Goal: Task Accomplishment & Management: Manage account settings

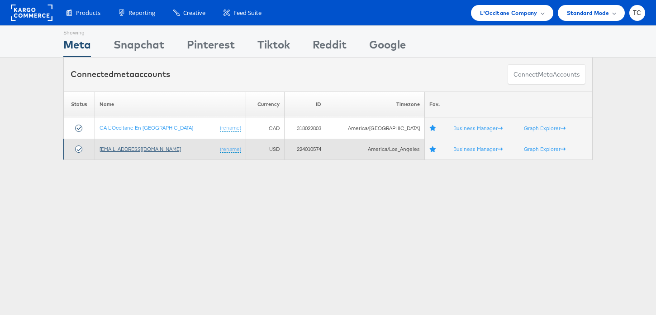
click at [132, 149] on link "social@us.loccitane.com" at bounding box center [140, 148] width 81 height 7
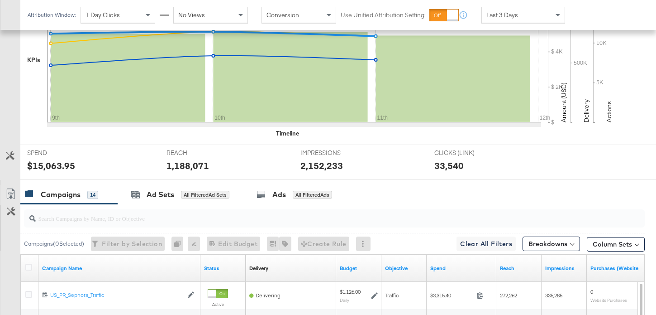
scroll to position [263, 0]
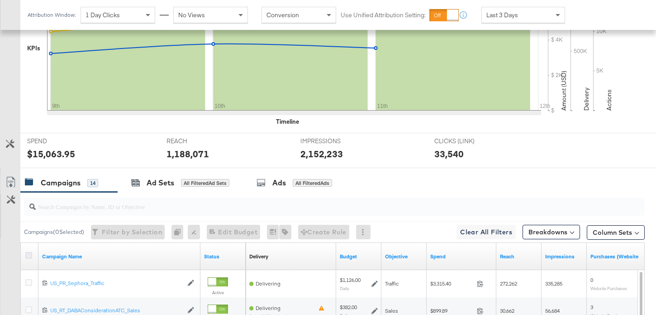
click at [26, 252] on icon at bounding box center [28, 255] width 7 height 7
click at [0, 0] on input "checkbox" at bounding box center [0, 0] width 0 height 0
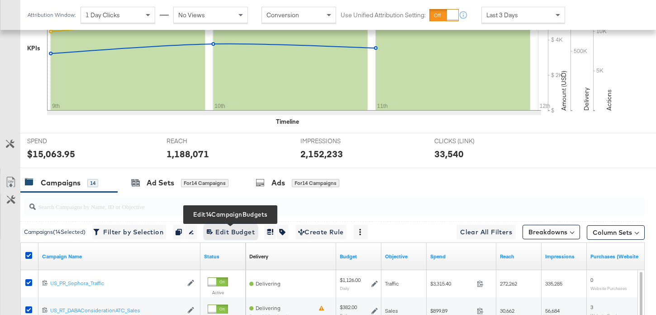
click at [249, 234] on span "Edit 14 Campaign Budgets Edit Budget" at bounding box center [231, 231] width 48 height 11
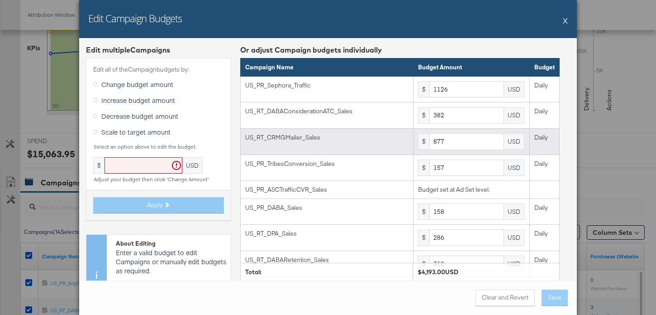
click at [455, 150] on td "$ 877 USD" at bounding box center [472, 142] width 116 height 26
click at [455, 145] on input "877" at bounding box center [467, 141] width 75 height 17
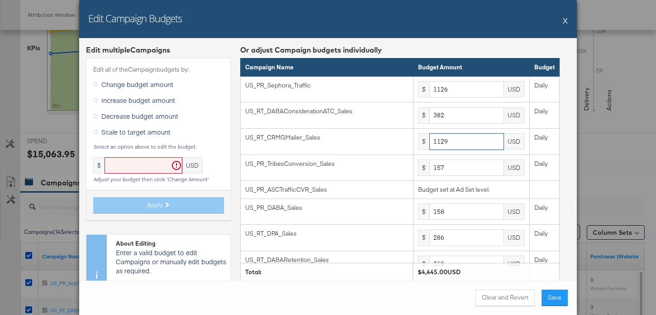
type input "1129"
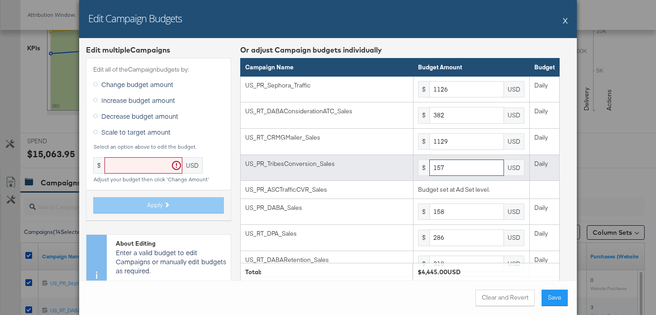
click at [450, 169] on input "157" at bounding box center [467, 167] width 75 height 17
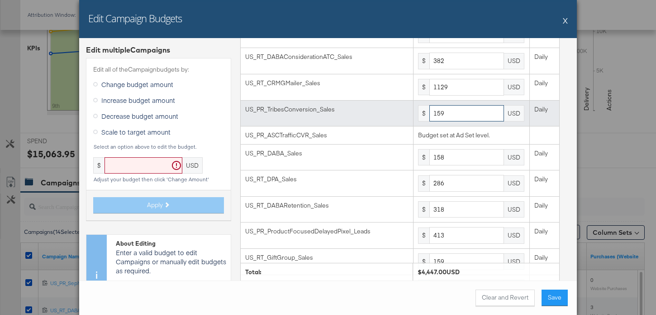
scroll to position [65, 0]
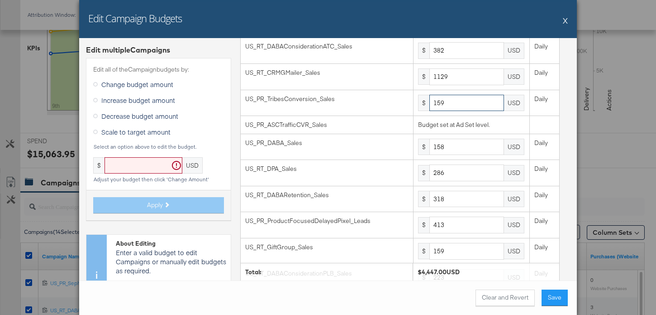
type input "159"
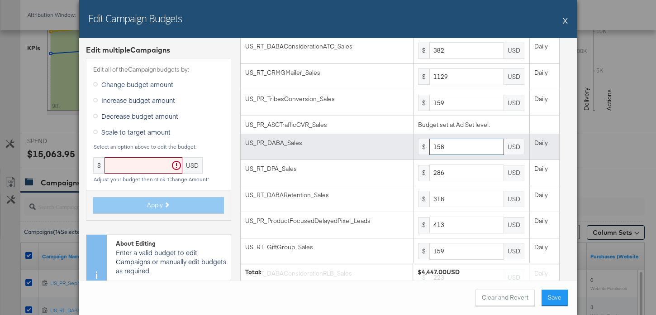
click at [454, 148] on input "158" at bounding box center [467, 147] width 75 height 17
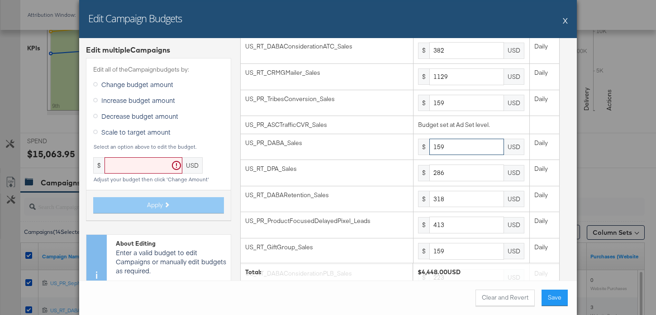
type input "159"
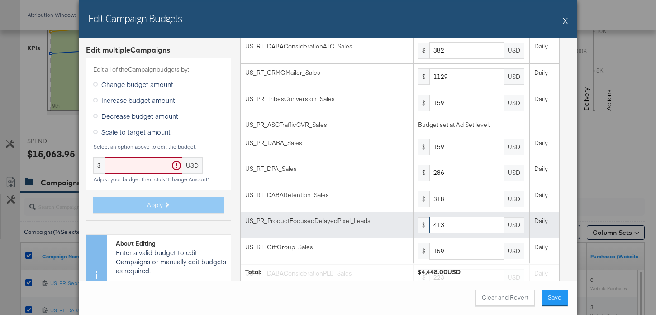
click at [460, 223] on input "413" at bounding box center [467, 224] width 75 height 17
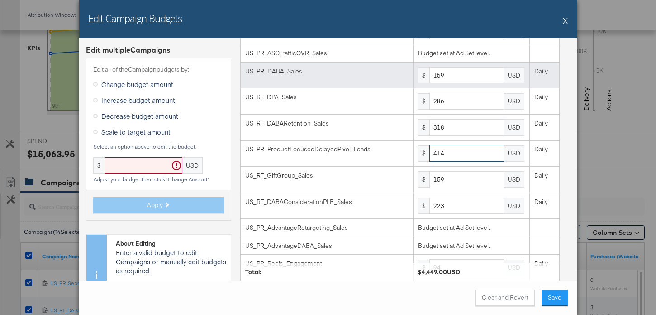
scroll to position [142, 0]
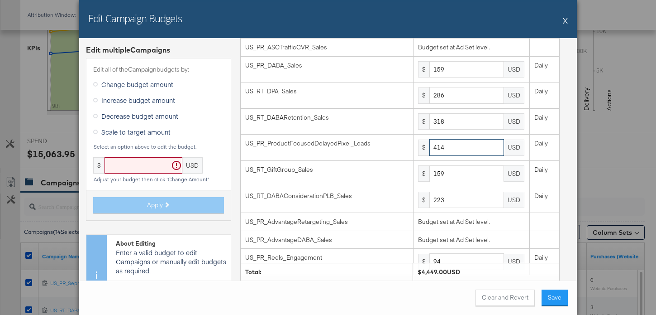
type input "414"
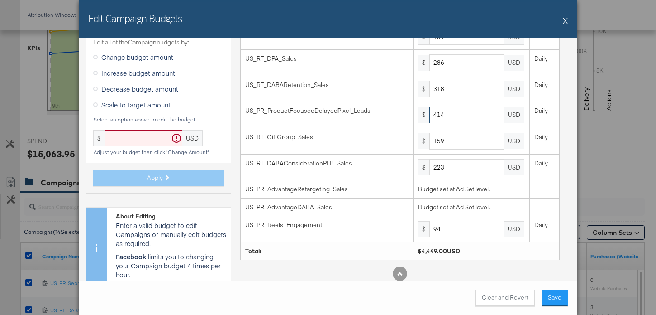
scroll to position [182, 0]
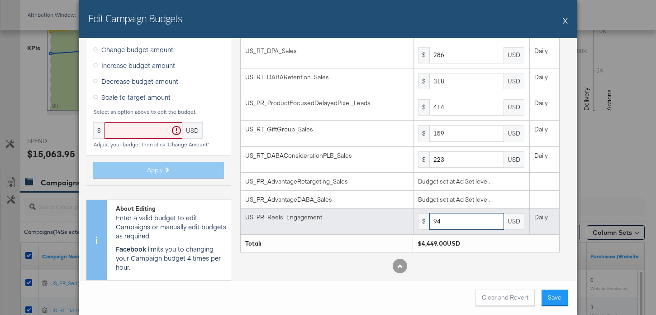
click at [444, 220] on input "94" at bounding box center [467, 221] width 75 height 17
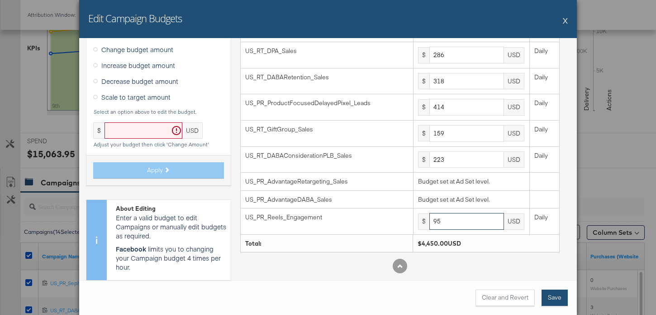
type input "95"
click at [560, 298] on button "Save" at bounding box center [555, 297] width 26 height 16
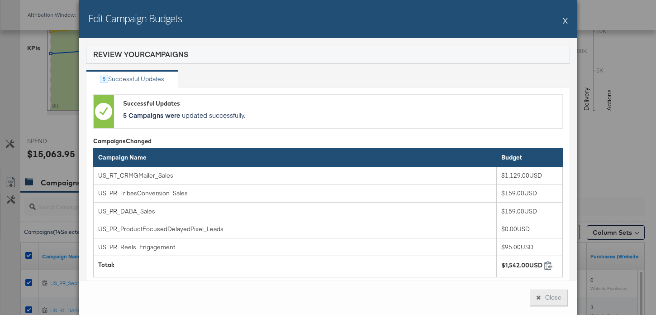
click at [552, 300] on button "Close" at bounding box center [549, 297] width 38 height 16
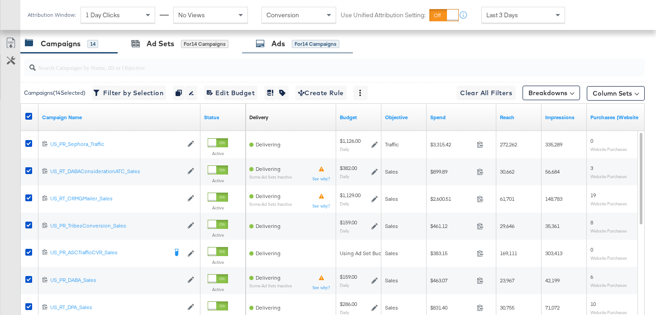
scroll to position [416, 0]
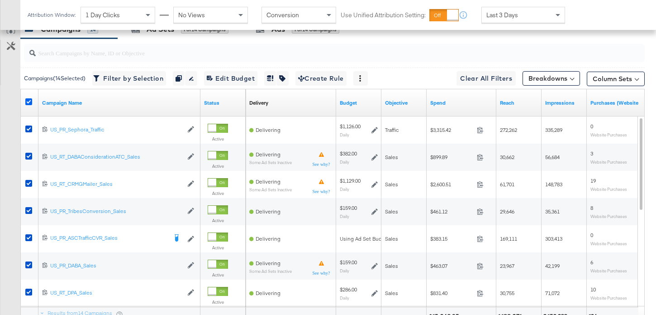
click at [29, 103] on icon at bounding box center [28, 101] width 7 height 7
click at [0, 0] on input "checkbox" at bounding box center [0, 0] width 0 height 0
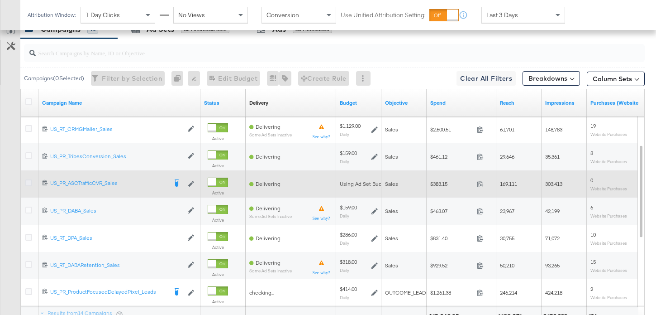
click at [26, 183] on icon at bounding box center [28, 182] width 7 height 7
click at [0, 0] on input "checkbox" at bounding box center [0, 0] width 0 height 0
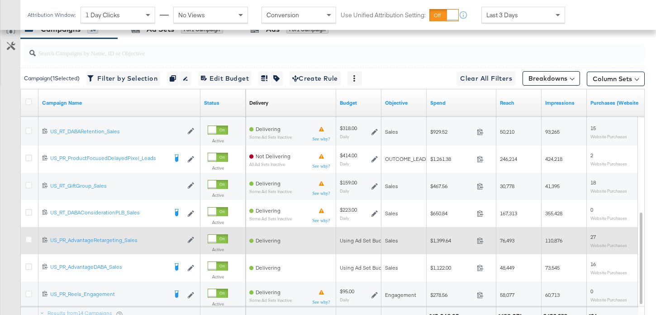
click at [28, 244] on div at bounding box center [30, 240] width 10 height 9
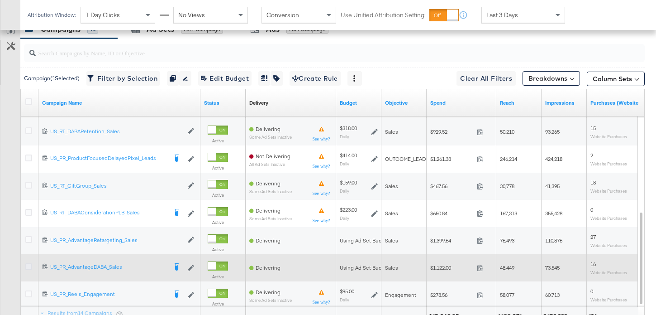
click at [29, 263] on icon at bounding box center [28, 266] width 7 height 7
click at [0, 0] on input "checkbox" at bounding box center [0, 0] width 0 height 0
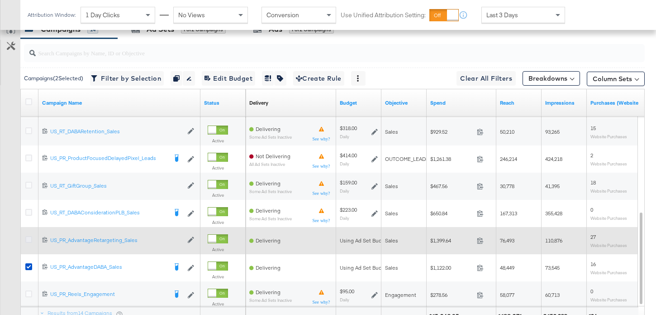
click at [29, 238] on icon at bounding box center [28, 239] width 7 height 7
click at [0, 0] on input "checkbox" at bounding box center [0, 0] width 0 height 0
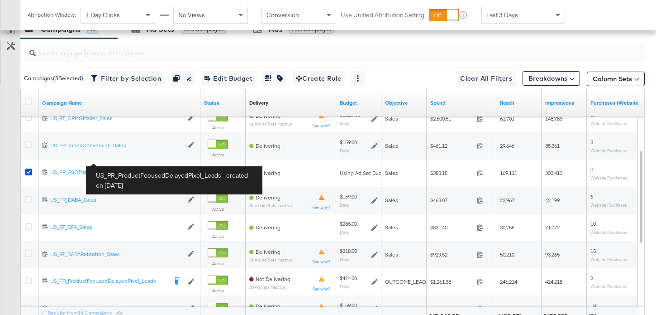
scroll to position [331, 0]
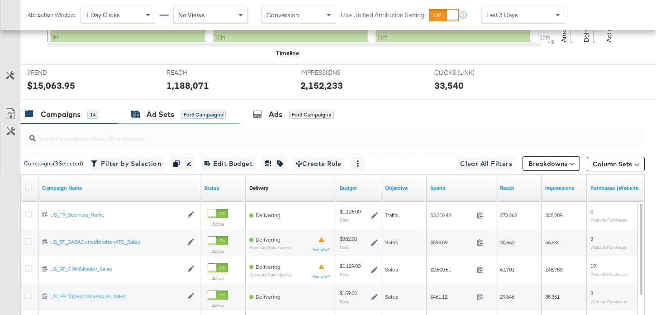
click at [157, 110] on div "Ad Sets" at bounding box center [161, 114] width 28 height 10
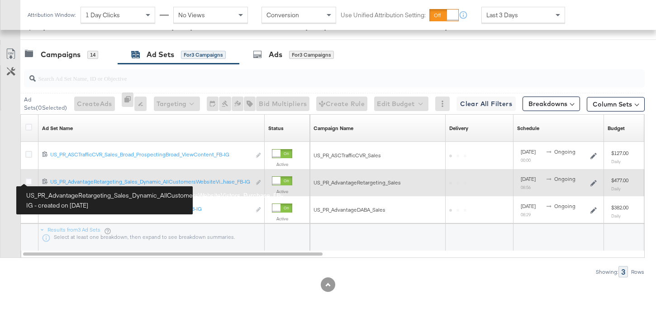
scroll to position [393, 0]
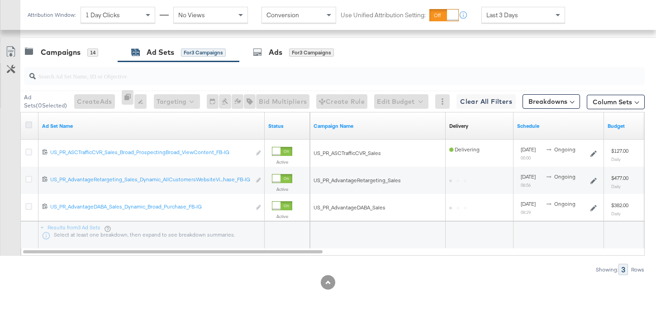
click at [27, 128] on icon at bounding box center [28, 124] width 7 height 7
click at [0, 0] on input "checkbox" at bounding box center [0, 0] width 0 height 0
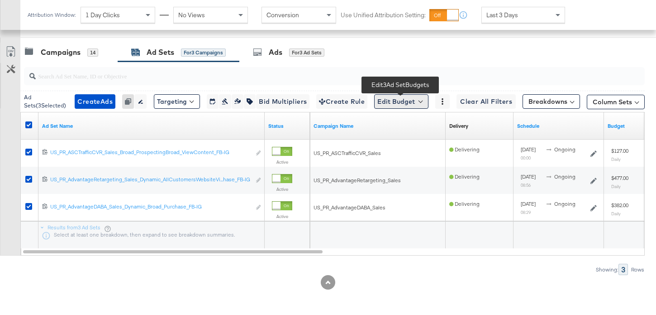
click at [399, 106] on button "Edit Budget" at bounding box center [401, 101] width 54 height 14
click at [398, 128] on span "Edit Ad Set Budget" at bounding box center [405, 125] width 52 height 12
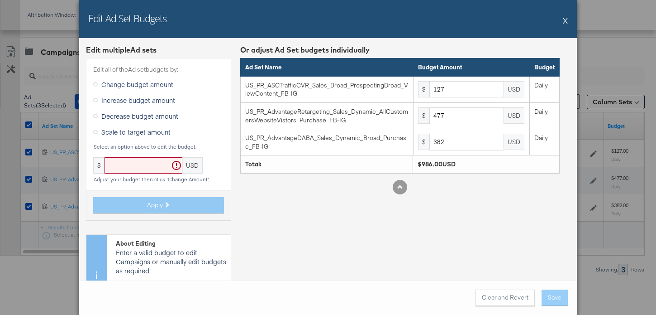
click at [564, 20] on button "X" at bounding box center [565, 20] width 5 height 18
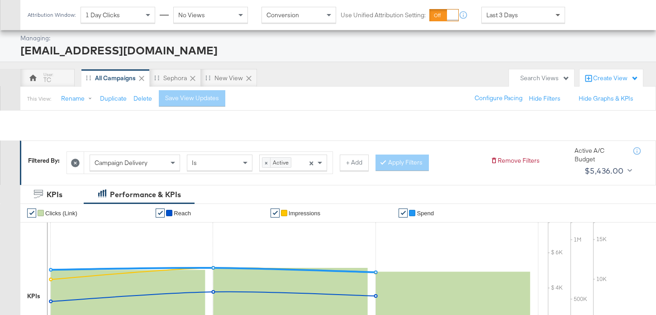
scroll to position [0, 0]
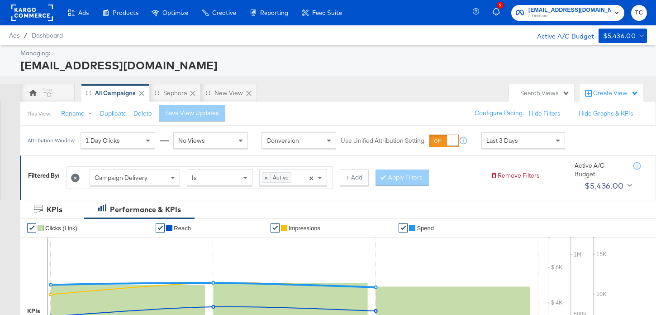
click at [575, 14] on span "L'Occitane" at bounding box center [570, 16] width 82 height 7
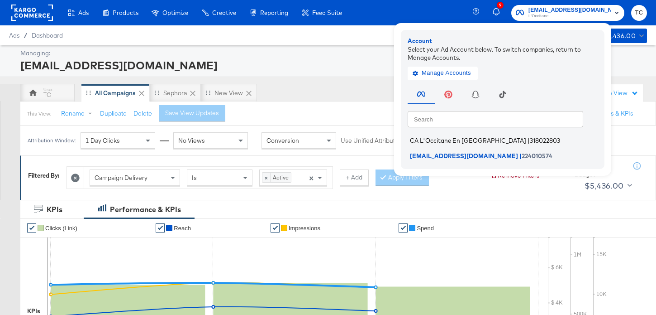
click at [528, 141] on span "|" at bounding box center [529, 140] width 2 height 7
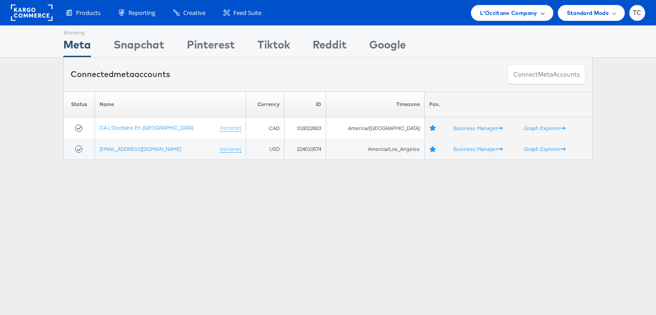
click at [513, 17] on div "L'Occitane Company" at bounding box center [512, 13] width 82 height 16
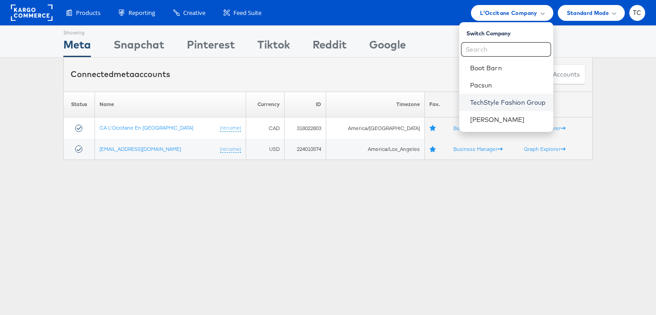
click at [499, 101] on link "TechStyle Fashion Group" at bounding box center [508, 102] width 76 height 9
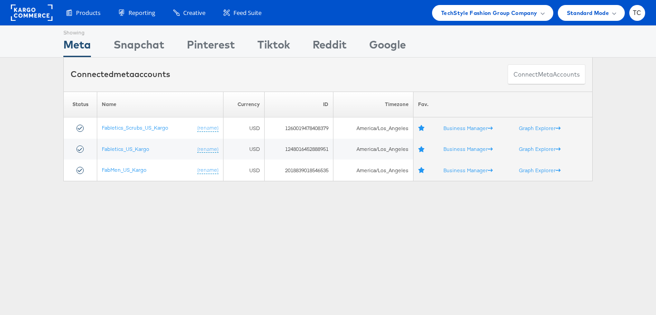
click at [371, 246] on div "Showing Meta Showing [GEOGRAPHIC_DATA] Showing Pinterest Showing Tiktok Showing…" at bounding box center [328, 251] width 656 height 453
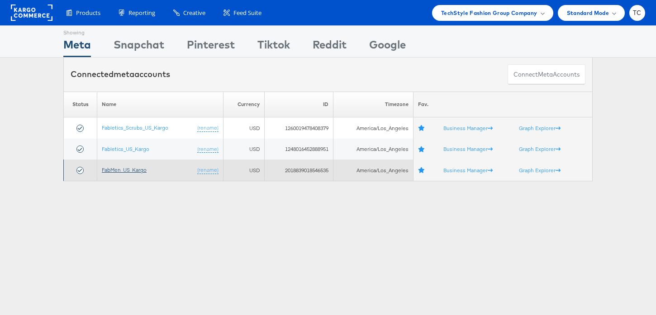
click at [127, 170] on link "FabMen_US_Kargo" at bounding box center [124, 169] width 45 height 7
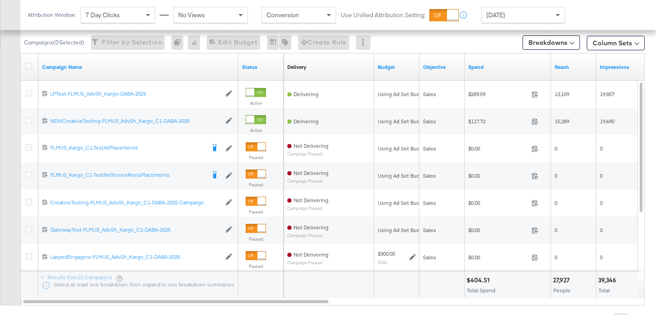
scroll to position [430, 0]
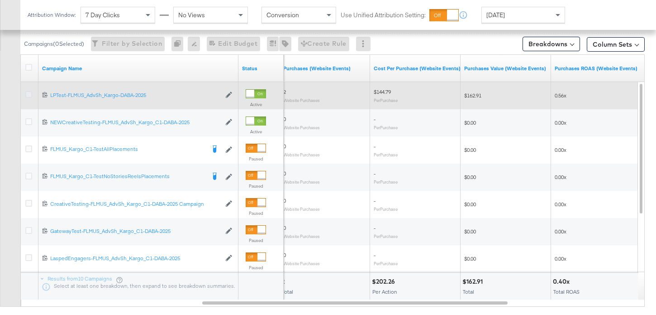
click at [28, 95] on icon at bounding box center [28, 94] width 7 height 7
click at [0, 0] on input "checkbox" at bounding box center [0, 0] width 0 height 0
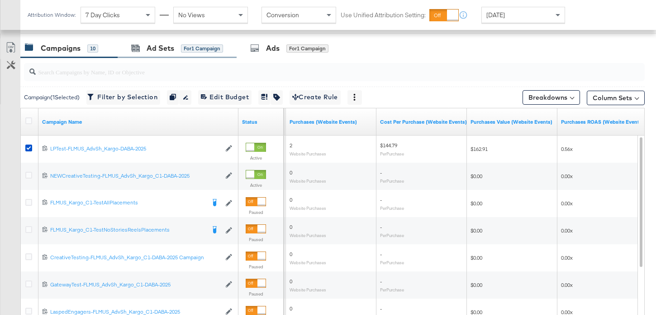
click at [170, 56] on div "Ad Sets for 1 Campaign" at bounding box center [177, 47] width 119 height 19
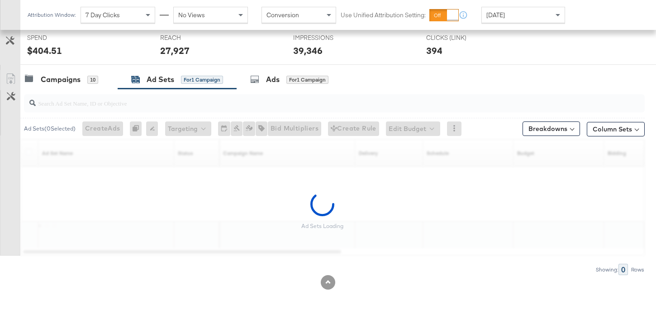
scroll to position [345, 0]
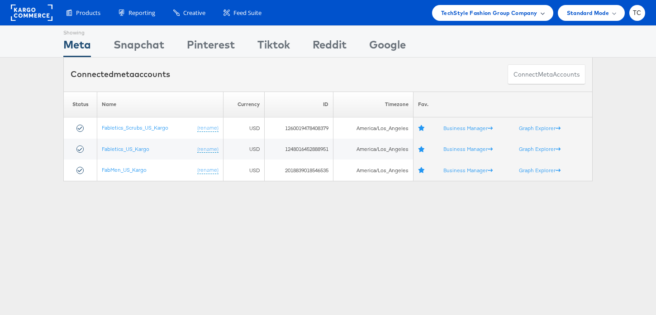
click at [513, 7] on div "TechStyle Fashion Group Company" at bounding box center [492, 13] width 121 height 16
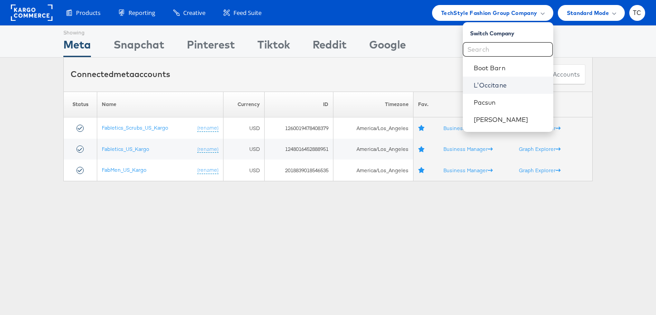
click at [498, 86] on link "L'Occitane" at bounding box center [510, 85] width 72 height 9
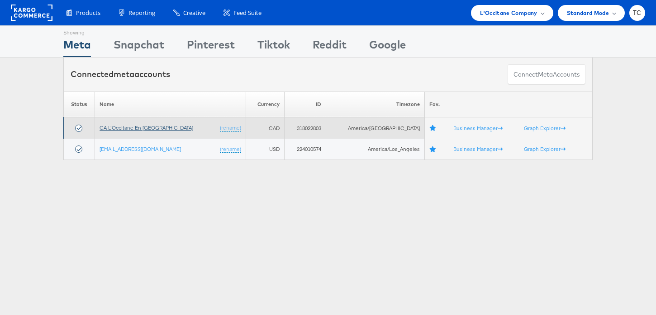
click at [133, 125] on link "CA L'Occitane En [GEOGRAPHIC_DATA]" at bounding box center [147, 127] width 94 height 7
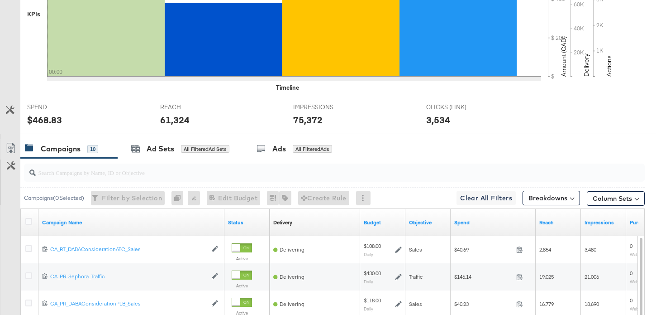
scroll to position [321, 0]
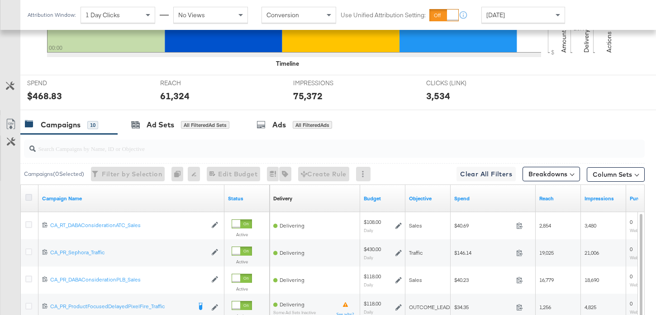
click at [29, 198] on icon at bounding box center [28, 197] width 7 height 7
click at [0, 0] on input "checkbox" at bounding box center [0, 0] width 0 height 0
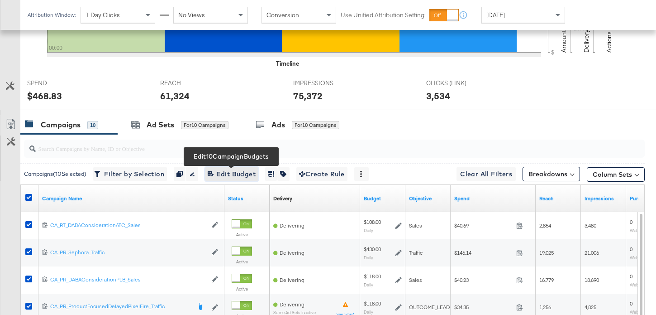
click at [242, 171] on span "Edit 10 Campaign Budgets Edit Budget" at bounding box center [232, 173] width 48 height 11
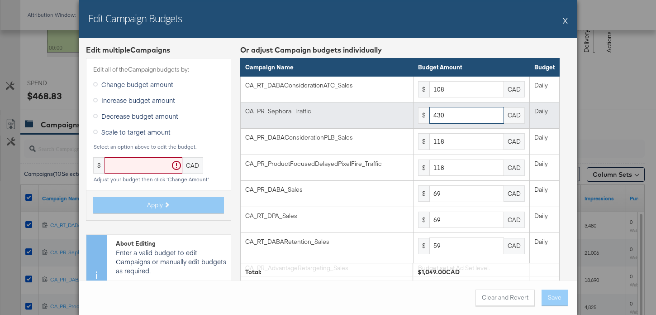
click at [472, 119] on input "430" at bounding box center [467, 115] width 75 height 17
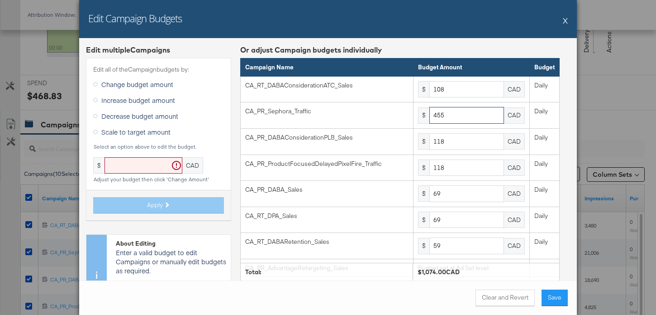
type input "455"
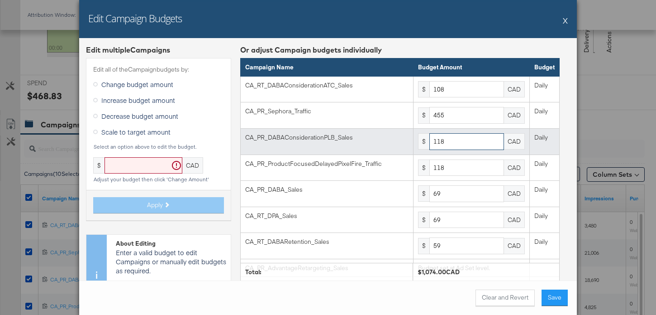
click at [466, 144] on input "118" at bounding box center [467, 141] width 75 height 17
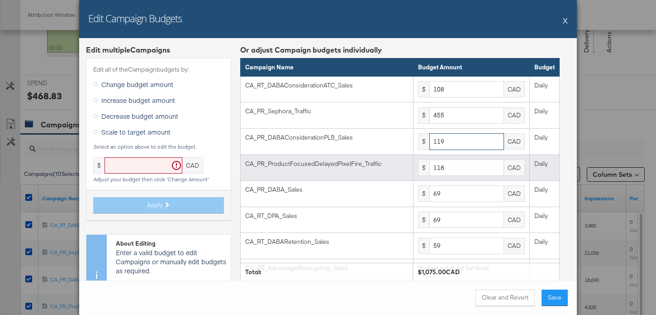
type input "119"
click at [482, 168] on input "118" at bounding box center [467, 167] width 75 height 17
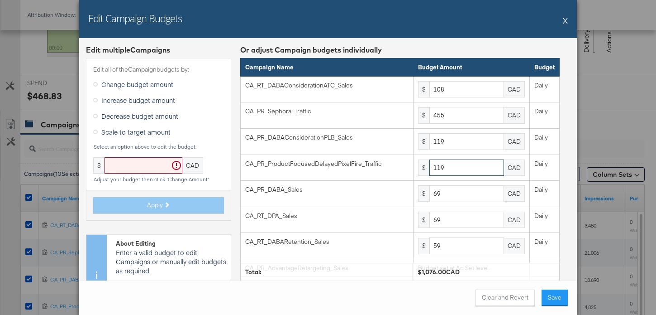
type input "119"
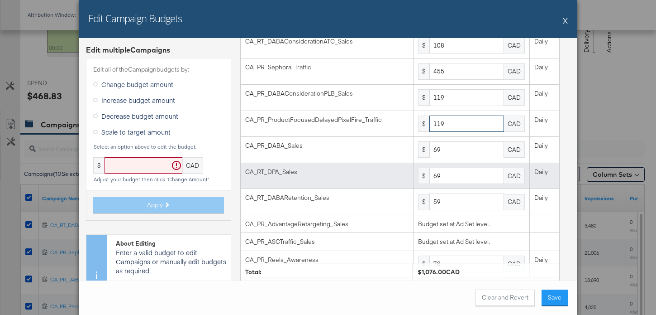
scroll to position [44, 0]
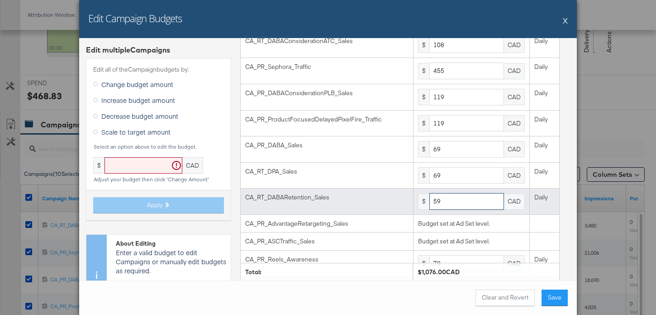
click at [458, 200] on input "59" at bounding box center [467, 201] width 75 height 17
type input "5"
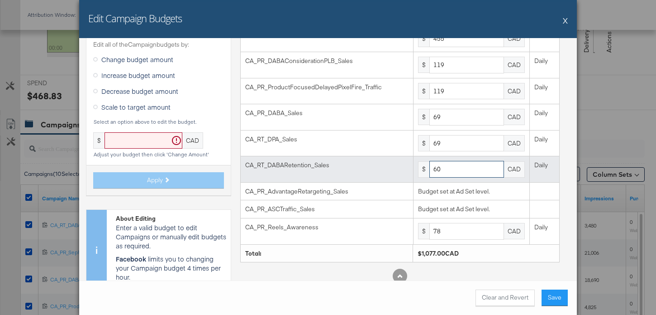
scroll to position [86, 0]
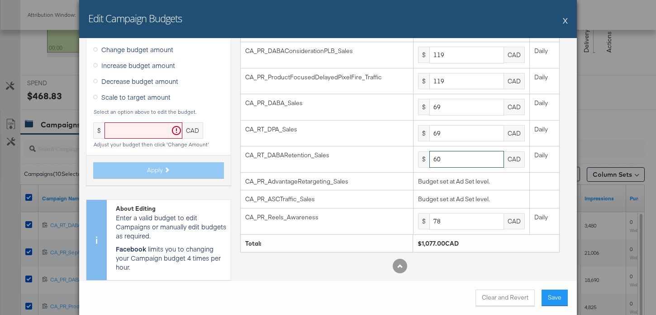
type input "60"
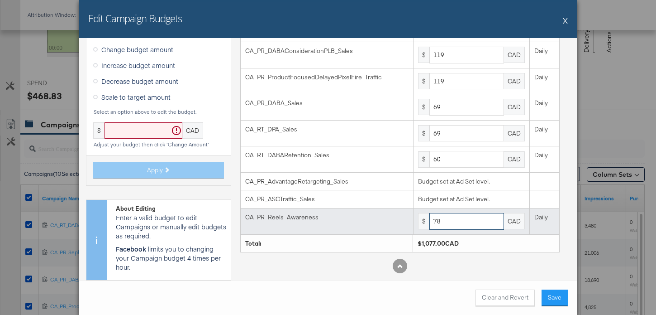
click at [470, 223] on input "78" at bounding box center [467, 221] width 75 height 17
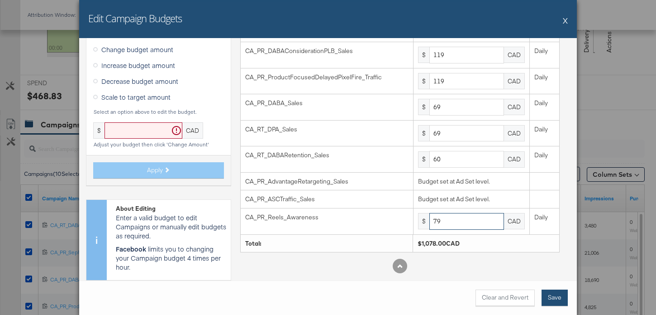
type input "79"
click at [553, 296] on button "Save" at bounding box center [555, 297] width 26 height 16
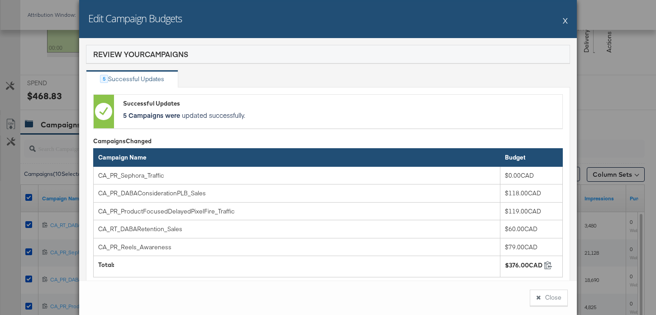
click at [552, 296] on button "Close" at bounding box center [549, 297] width 38 height 16
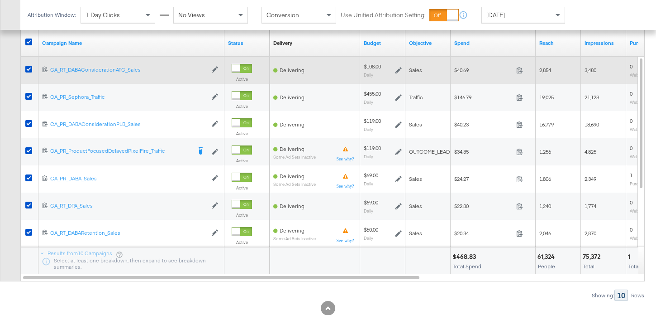
scroll to position [472, 0]
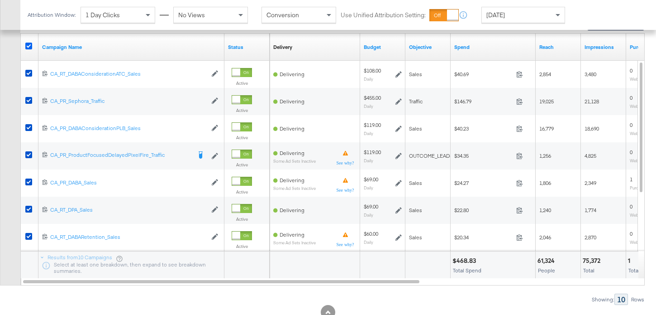
click at [29, 48] on icon at bounding box center [28, 46] width 7 height 7
click at [0, 0] on input "checkbox" at bounding box center [0, 0] width 0 height 0
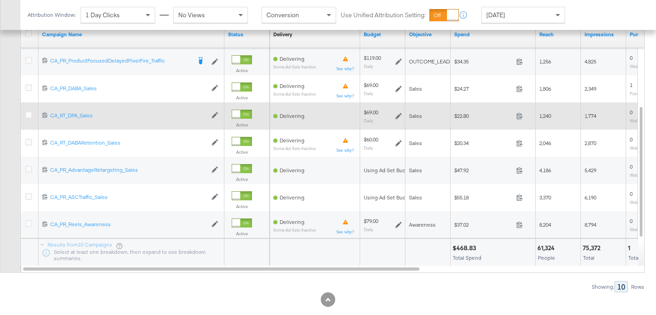
scroll to position [494, 0]
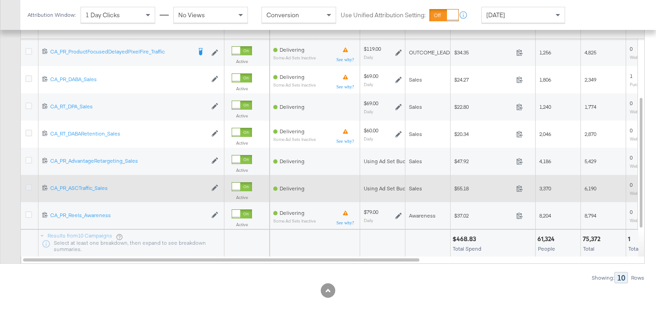
click at [29, 188] on icon at bounding box center [28, 187] width 7 height 7
click at [0, 0] on input "checkbox" at bounding box center [0, 0] width 0 height 0
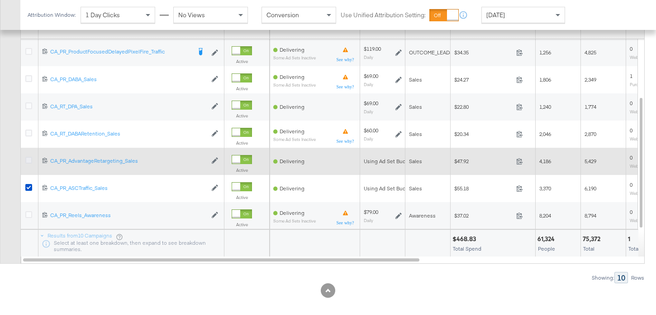
click at [30, 160] on icon at bounding box center [28, 160] width 7 height 7
click at [0, 0] on input "checkbox" at bounding box center [0, 0] width 0 height 0
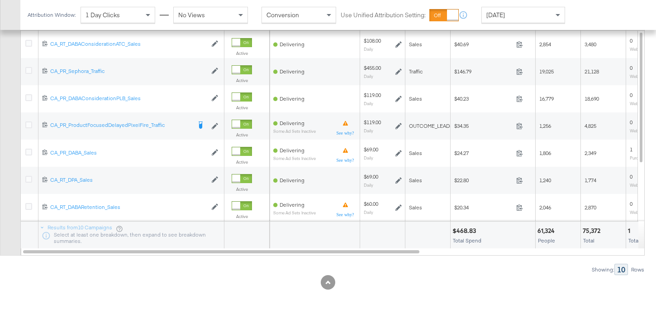
scroll to position [341, 0]
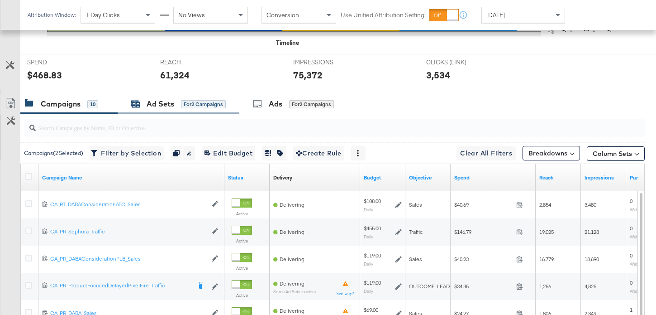
click at [158, 106] on div "Ad Sets" at bounding box center [161, 104] width 28 height 10
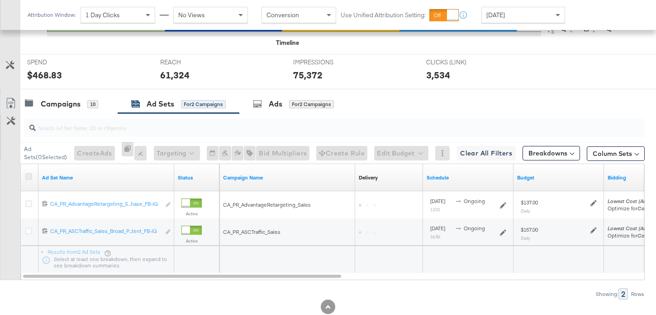
click at [31, 175] on icon at bounding box center [28, 176] width 7 height 7
click at [0, 0] on input "checkbox" at bounding box center [0, 0] width 0 height 0
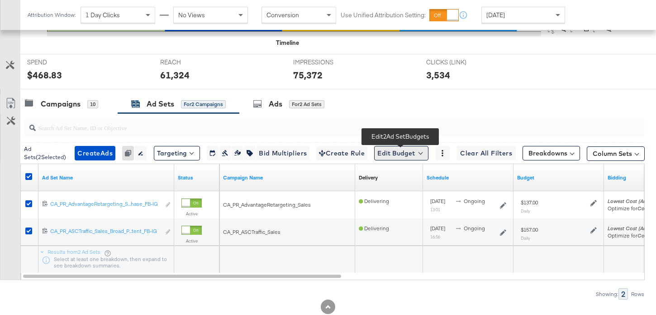
click at [400, 149] on button "Edit Budget" at bounding box center [401, 153] width 54 height 14
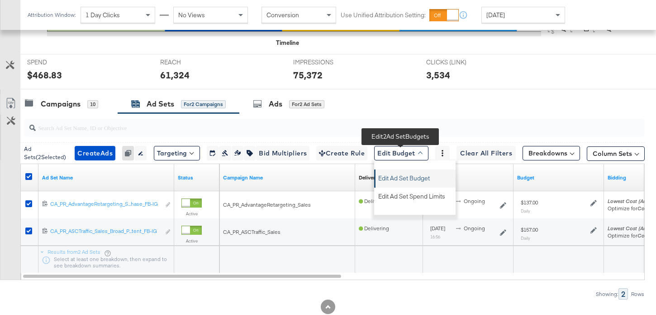
click at [400, 178] on span "Edit Ad Set Budget" at bounding box center [405, 177] width 52 height 12
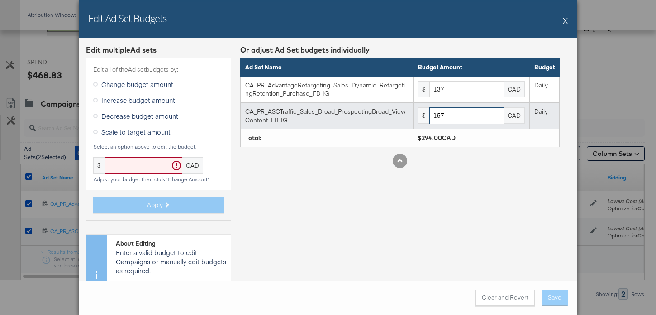
click at [467, 112] on input "157" at bounding box center [467, 115] width 75 height 17
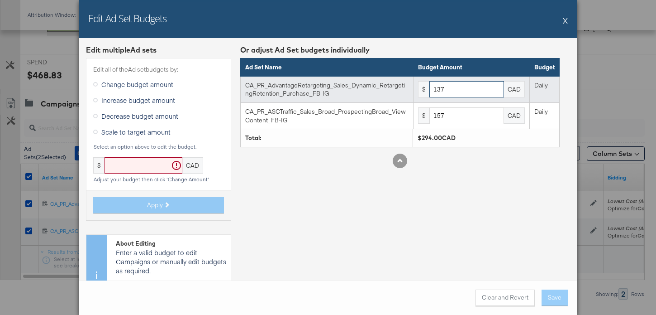
click at [462, 88] on input "137" at bounding box center [467, 89] width 75 height 17
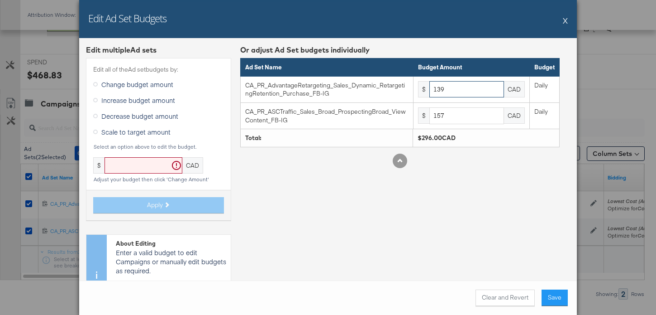
type input "139"
click at [563, 298] on button "Save" at bounding box center [555, 297] width 26 height 16
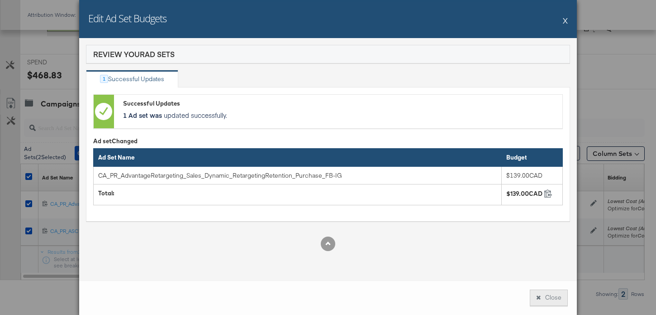
click at [550, 293] on button "Close" at bounding box center [549, 297] width 38 height 16
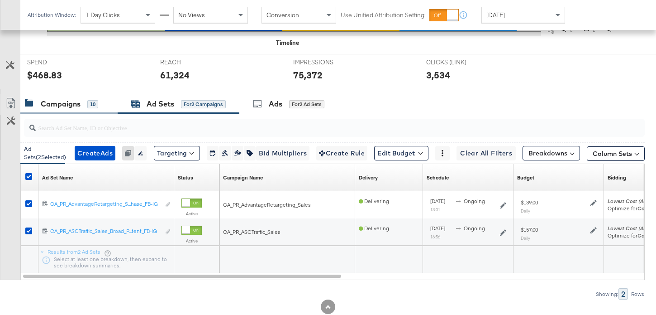
click at [93, 100] on div "10" at bounding box center [92, 104] width 11 height 9
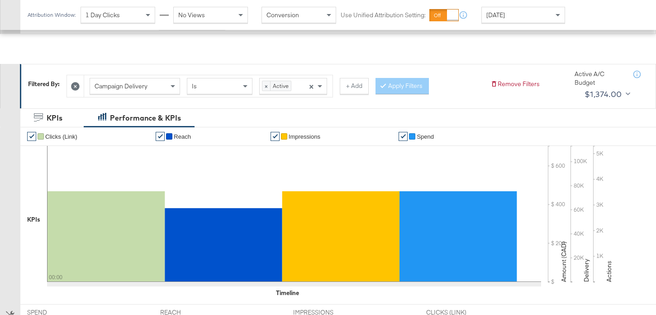
scroll to position [0, 0]
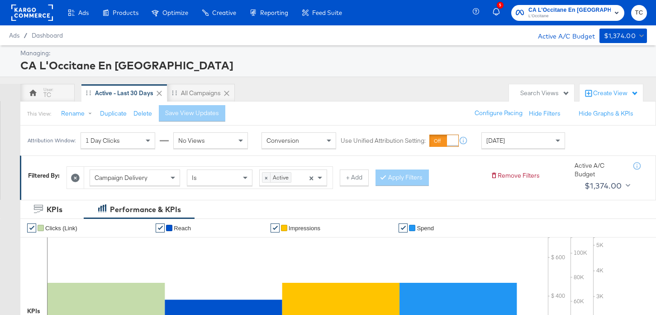
click at [77, 174] on icon at bounding box center [75, 177] width 9 height 9
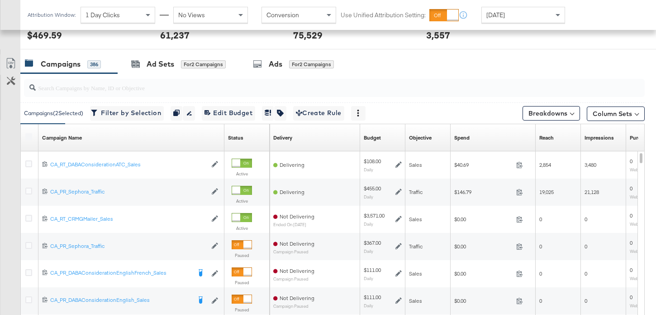
scroll to position [383, 0]
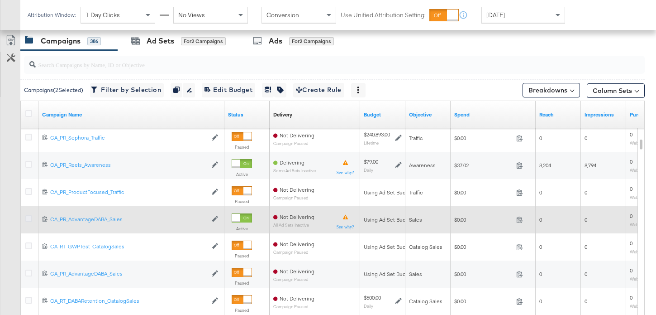
click at [31, 219] on icon at bounding box center [28, 218] width 7 height 7
click at [0, 0] on input "checkbox" at bounding box center [0, 0] width 0 height 0
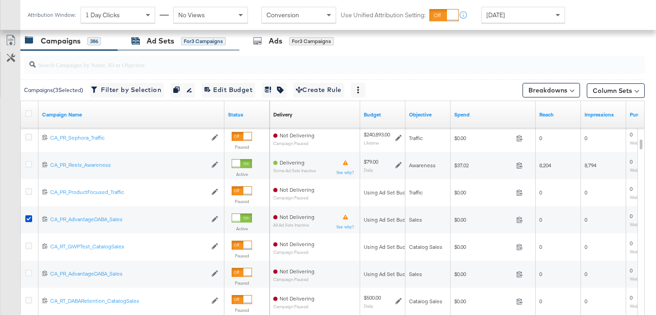
click at [157, 43] on div "Ad Sets" at bounding box center [161, 41] width 28 height 10
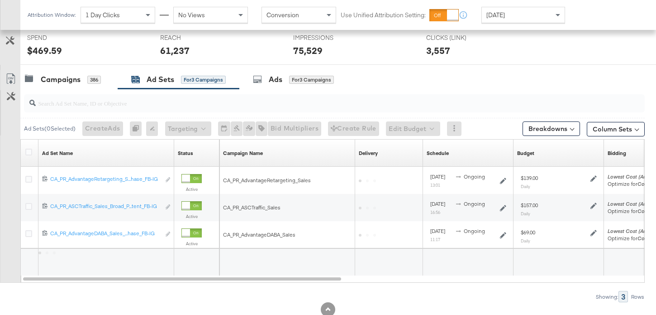
scroll to position [372, 0]
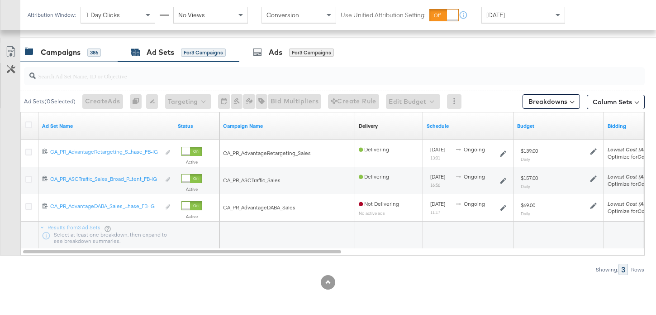
click at [86, 57] on div "Campaigns 386" at bounding box center [68, 52] width 97 height 19
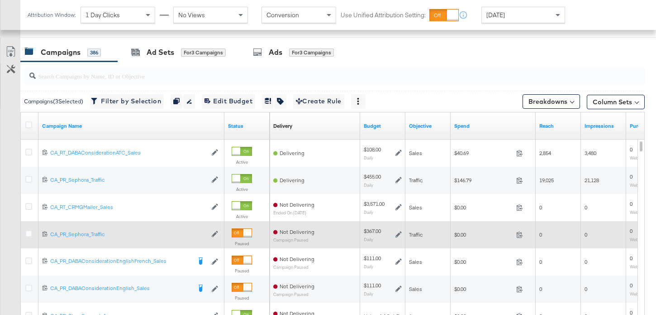
scroll to position [383, 0]
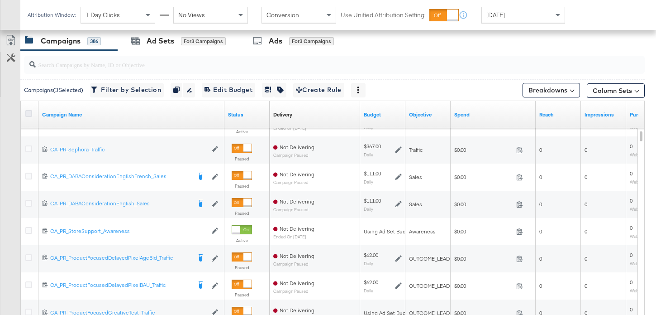
click at [30, 115] on icon at bounding box center [28, 113] width 7 height 7
click at [0, 0] on input "checkbox" at bounding box center [0, 0] width 0 height 0
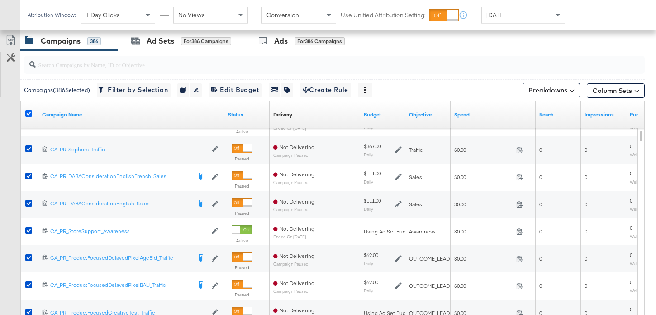
click at [30, 115] on icon at bounding box center [28, 113] width 7 height 7
click at [0, 0] on input "checkbox" at bounding box center [0, 0] width 0 height 0
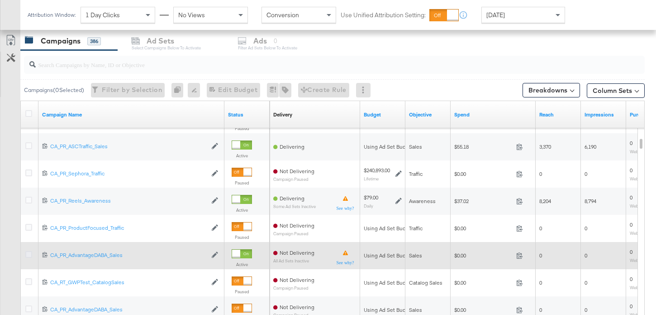
click at [27, 255] on icon at bounding box center [28, 254] width 7 height 7
click at [0, 0] on input "checkbox" at bounding box center [0, 0] width 0 height 0
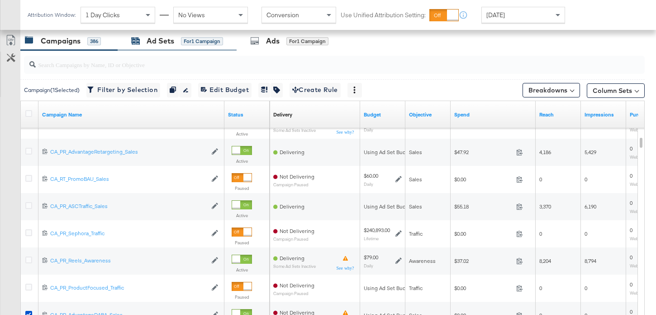
click at [167, 43] on div "Ad Sets" at bounding box center [161, 41] width 28 height 10
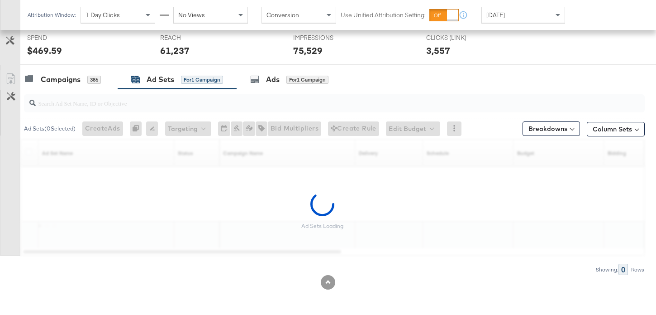
scroll to position [318, 0]
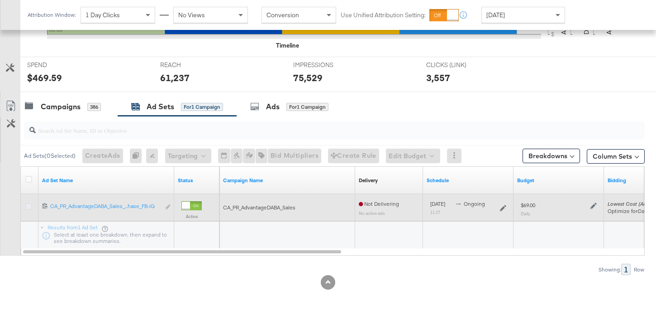
click at [27, 206] on icon at bounding box center [28, 206] width 7 height 7
click at [0, 0] on input "checkbox" at bounding box center [0, 0] width 0 height 0
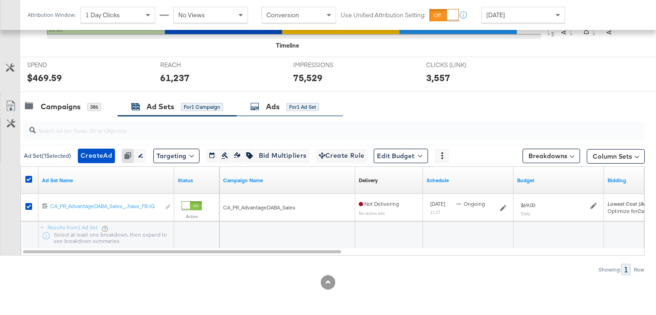
click at [285, 111] on div "Ads for 1 Ad Set" at bounding box center [284, 106] width 69 height 10
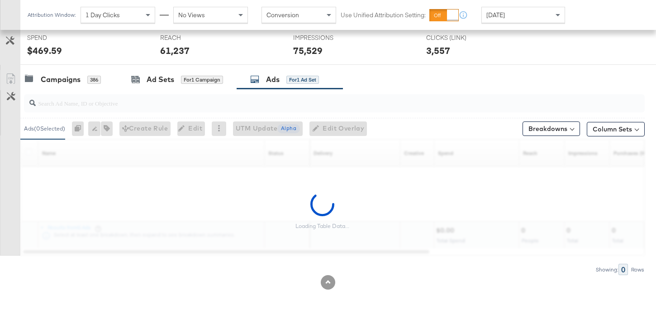
scroll to position [383, 0]
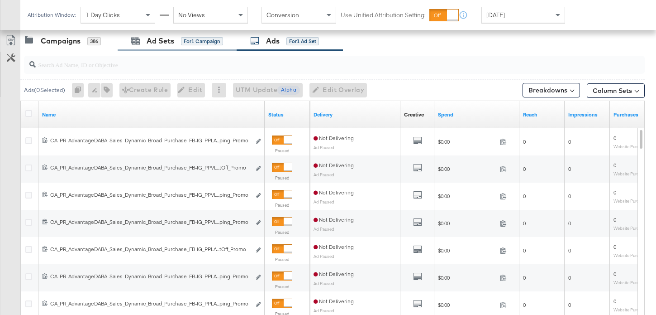
click at [193, 47] on div "Ad Sets for 1 Campaign" at bounding box center [177, 40] width 119 height 19
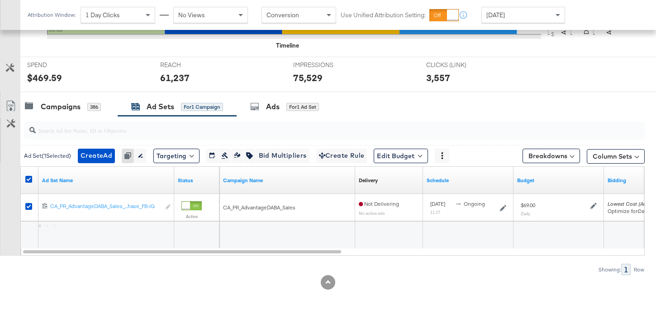
scroll to position [318, 0]
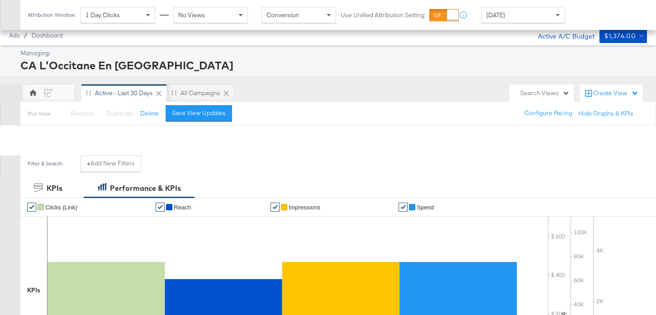
scroll to position [318, 0]
